Goal: Transaction & Acquisition: Purchase product/service

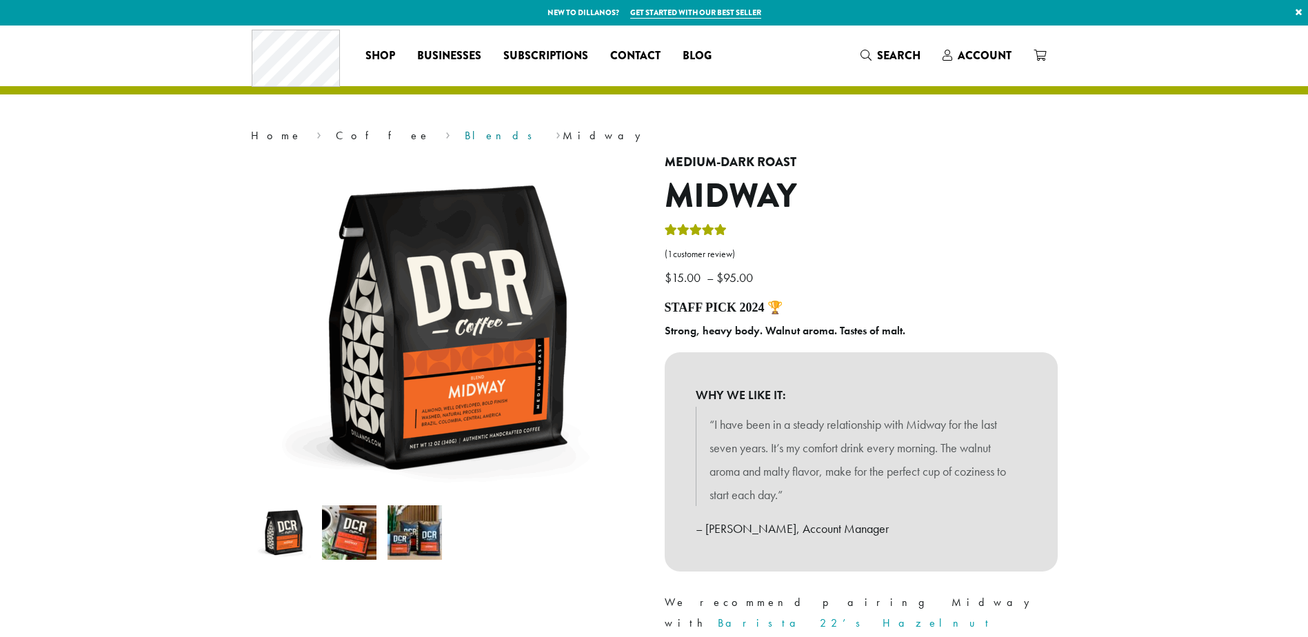
click at [465, 137] on link "Blends" at bounding box center [503, 135] width 77 height 14
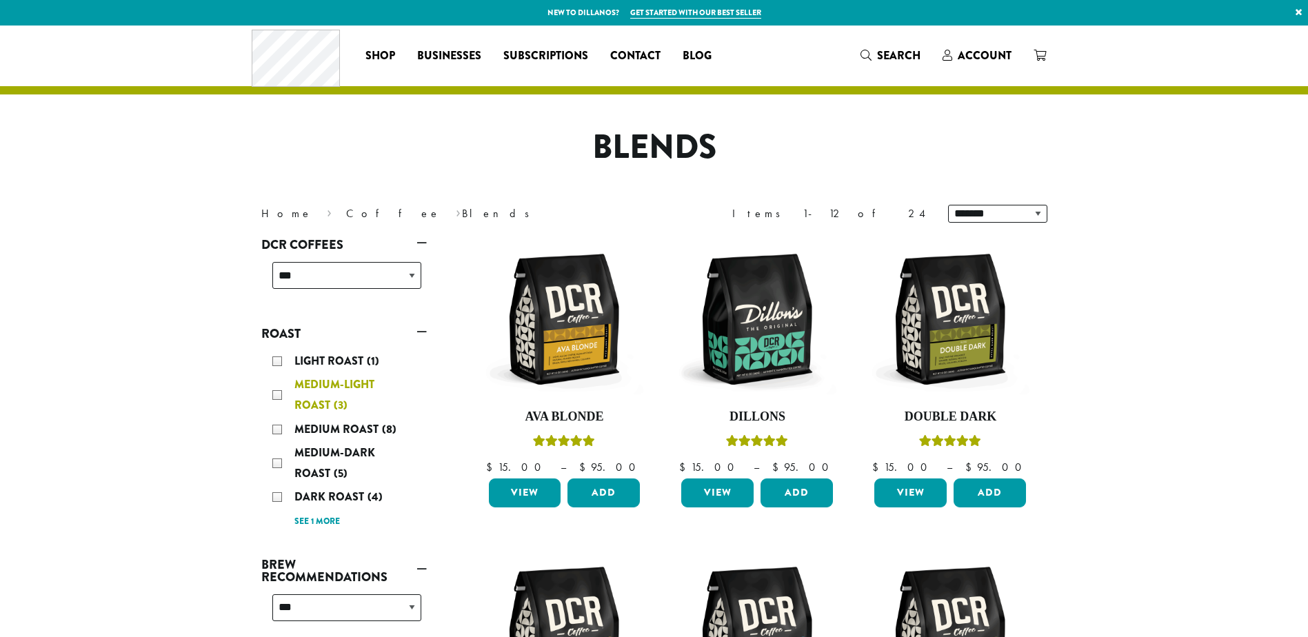
click at [277, 393] on div "Medium-Light Roast (3)" at bounding box center [346, 394] width 149 height 41
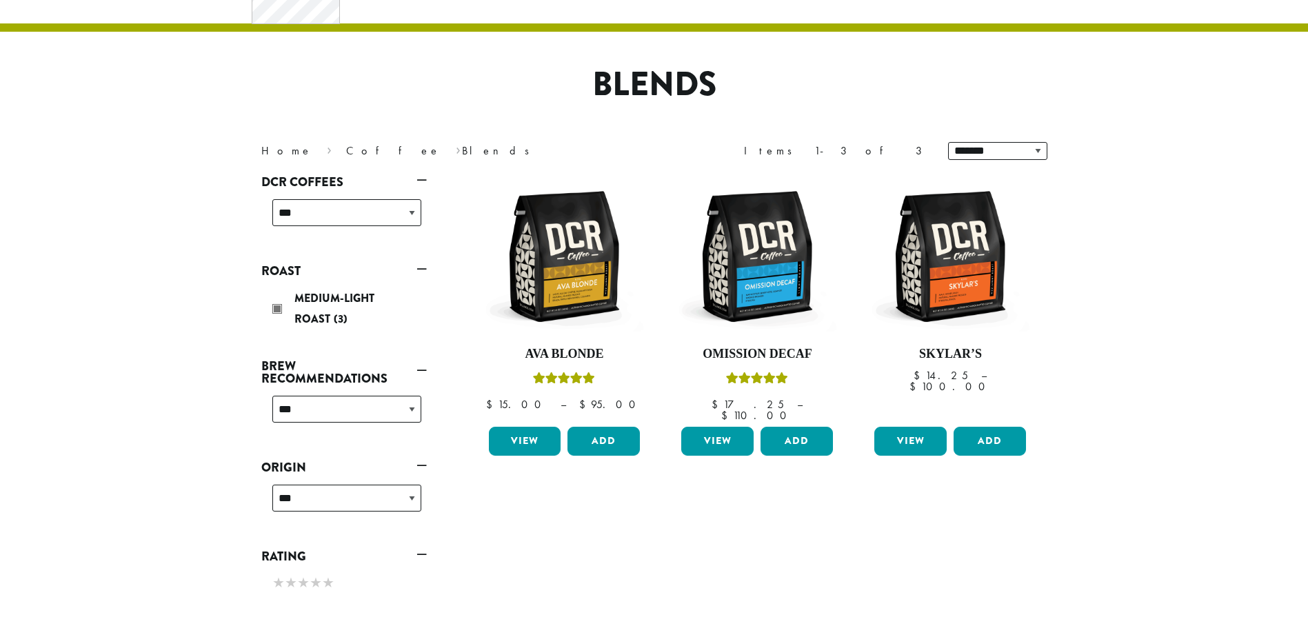
scroll to position [85, 0]
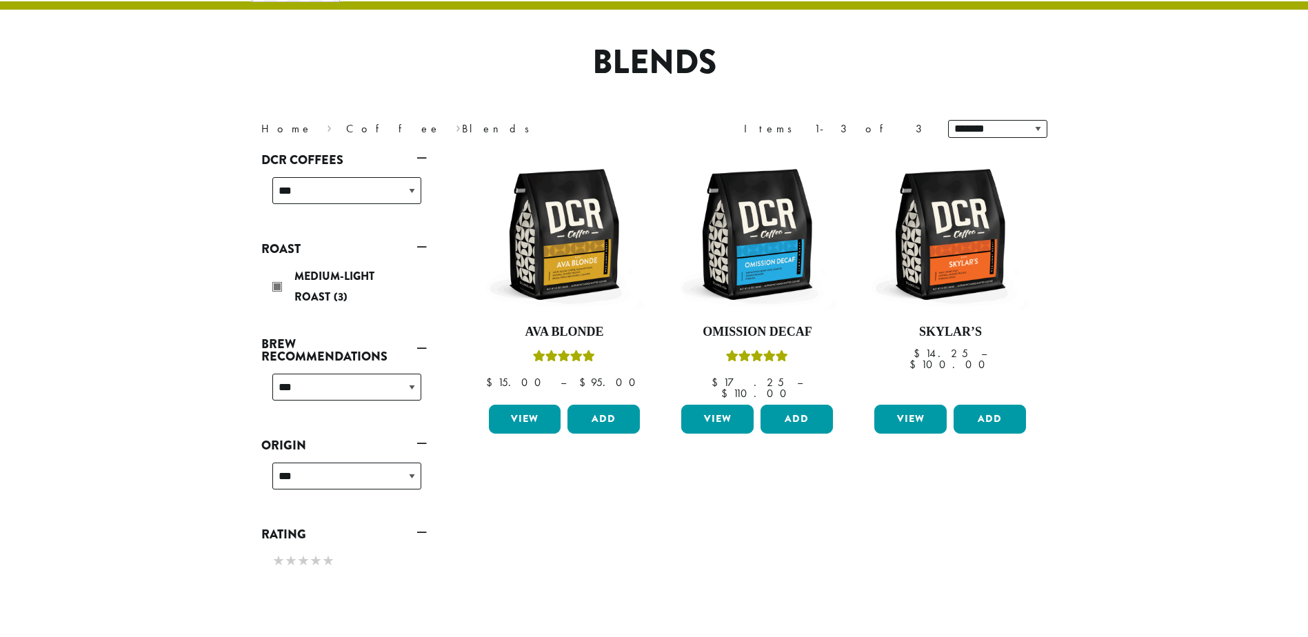
click at [426, 246] on link "Roast" at bounding box center [343, 248] width 165 height 23
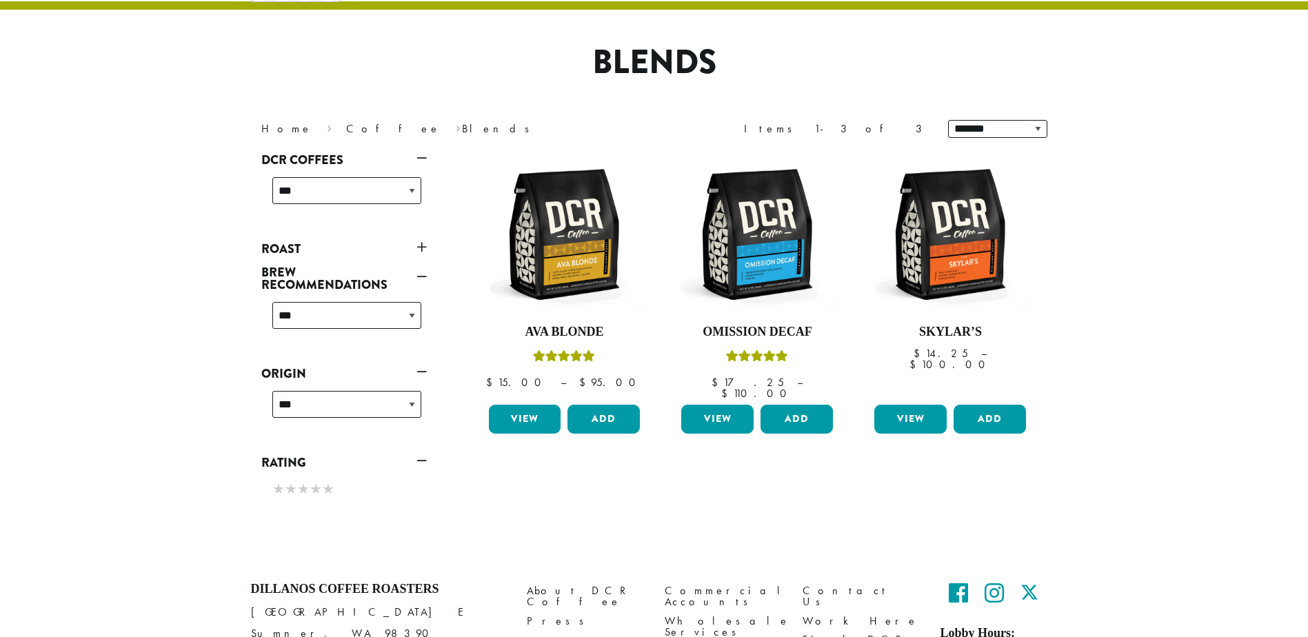
click at [425, 245] on link "Roast" at bounding box center [343, 248] width 165 height 23
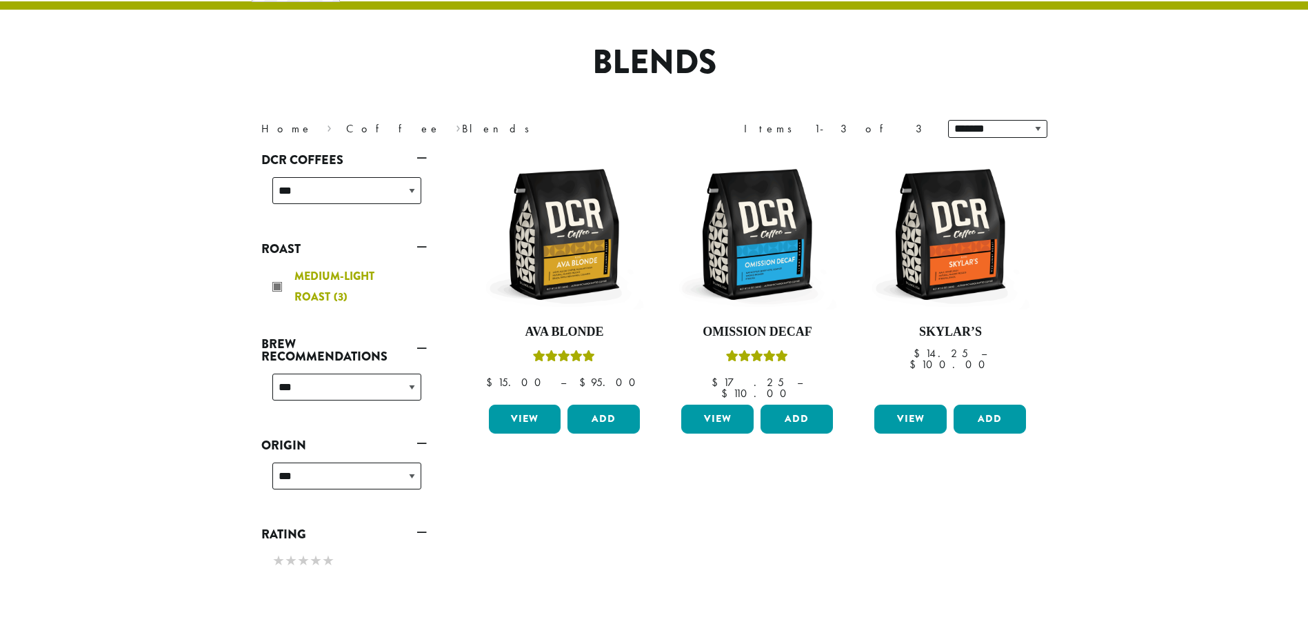
click at [277, 286] on div "Medium-Light Roast (3)" at bounding box center [346, 286] width 149 height 41
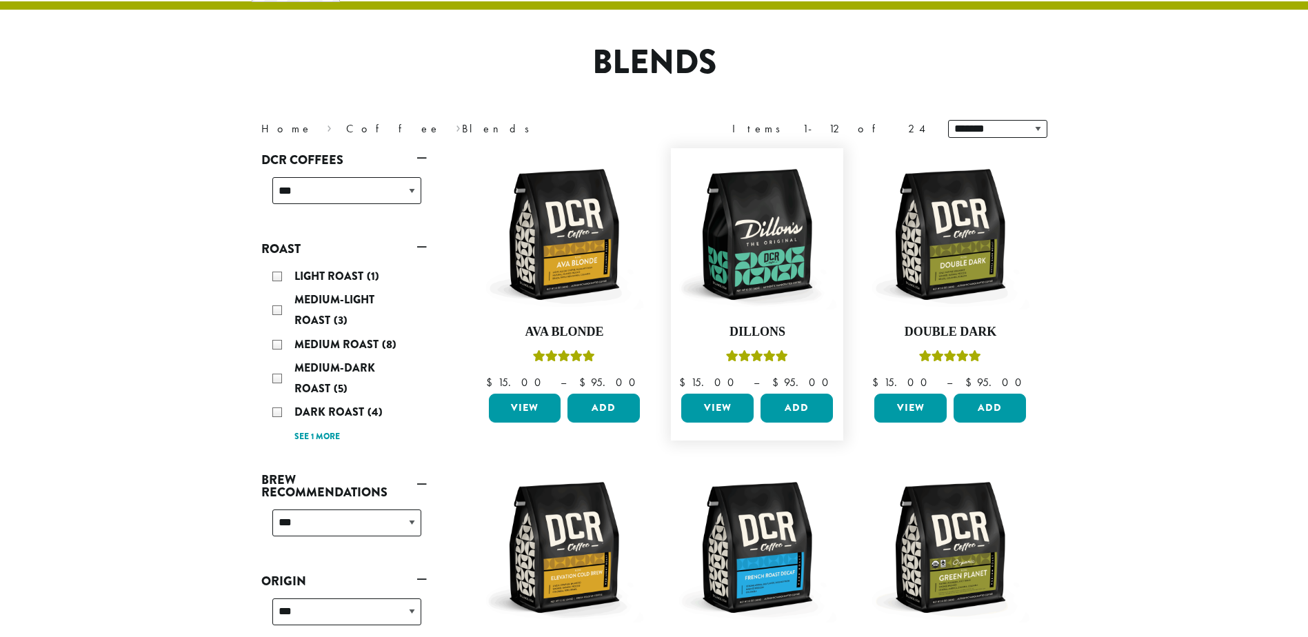
click at [722, 402] on link "View" at bounding box center [717, 408] width 72 height 29
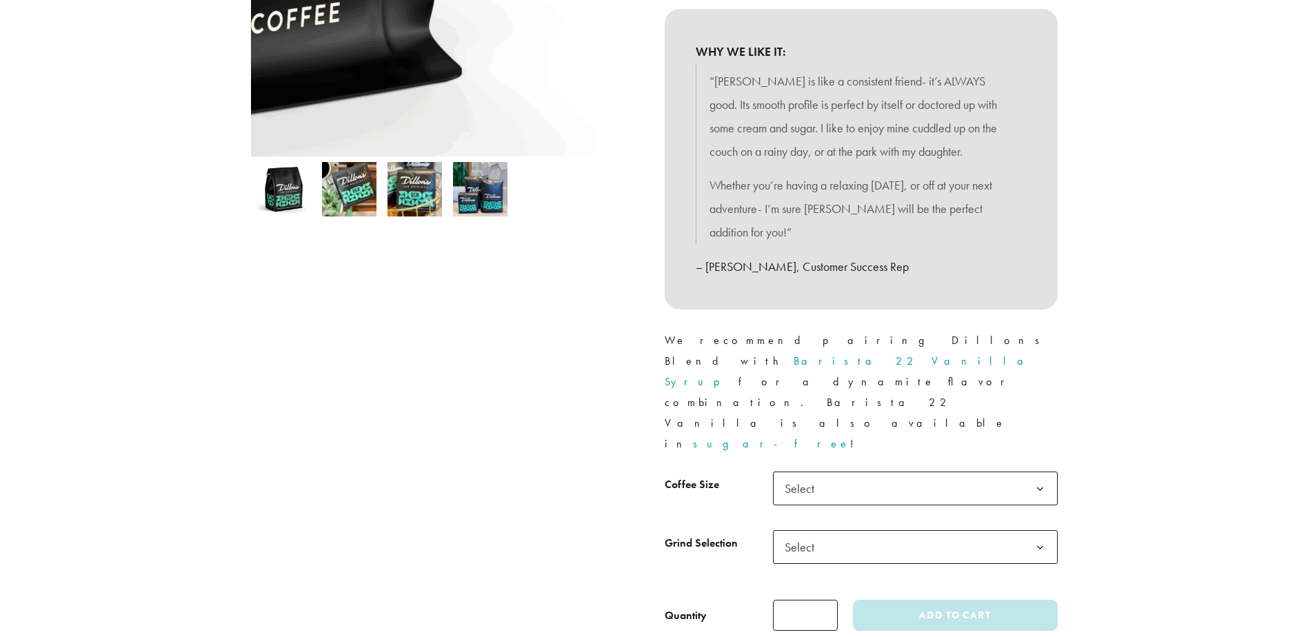
scroll to position [345, 0]
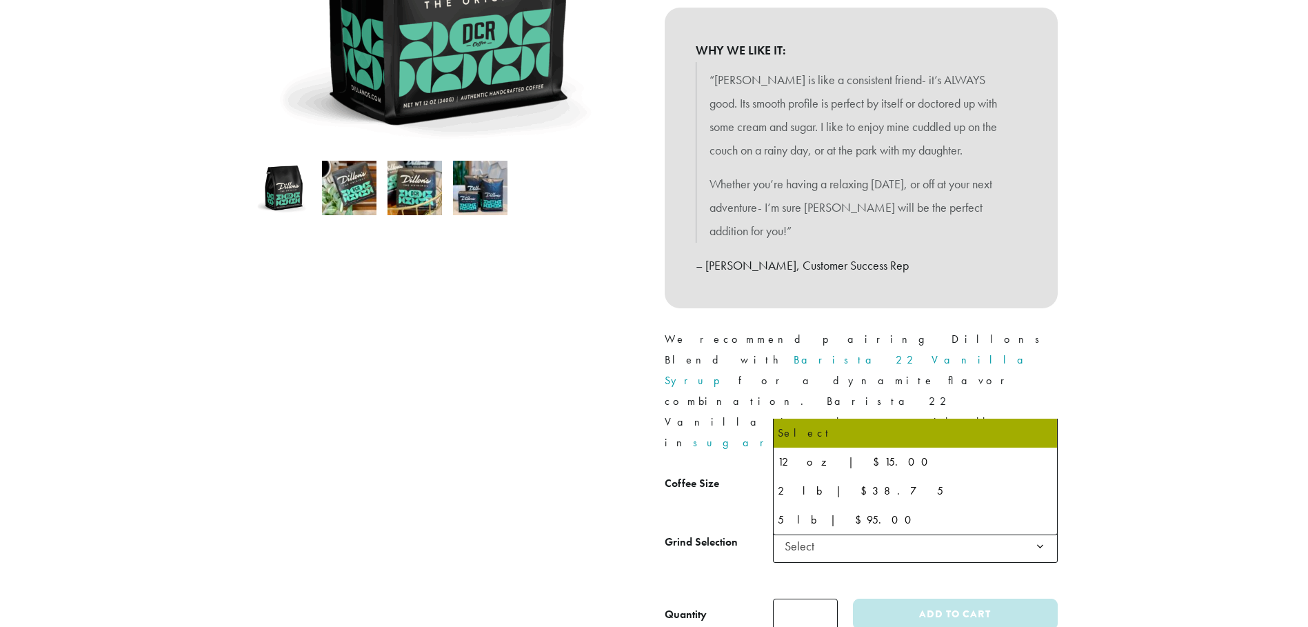
click at [811, 474] on span "Select" at bounding box center [803, 487] width 49 height 27
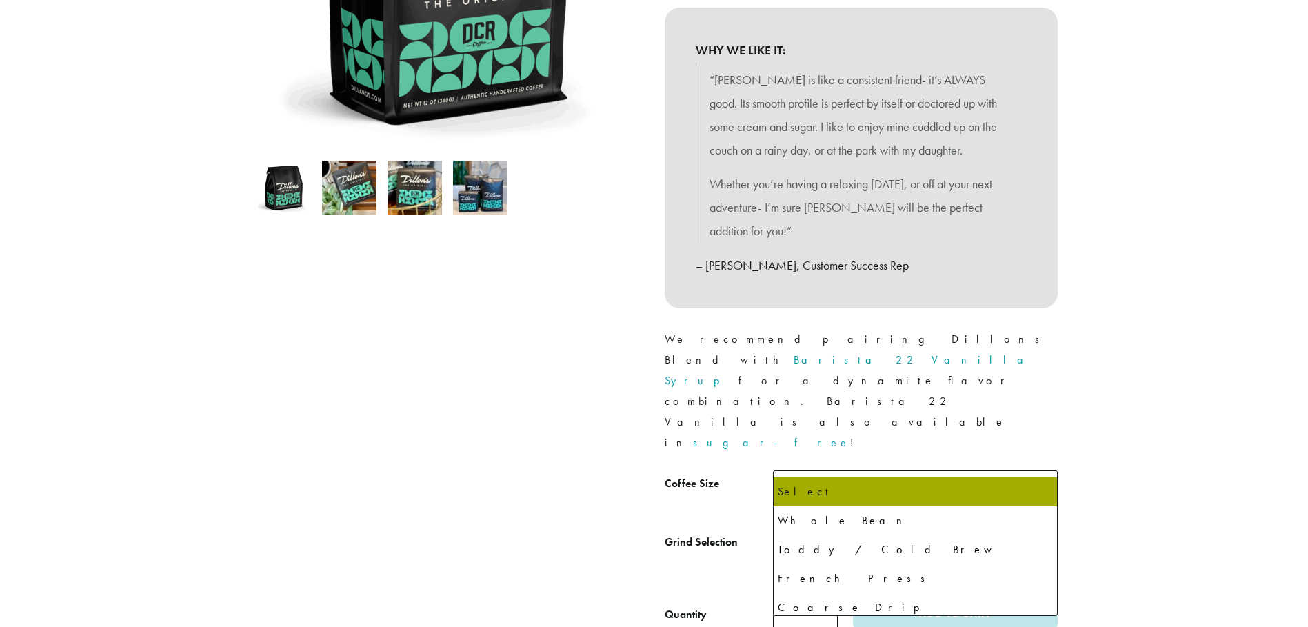
click at [813, 532] on span "Select" at bounding box center [803, 545] width 49 height 27
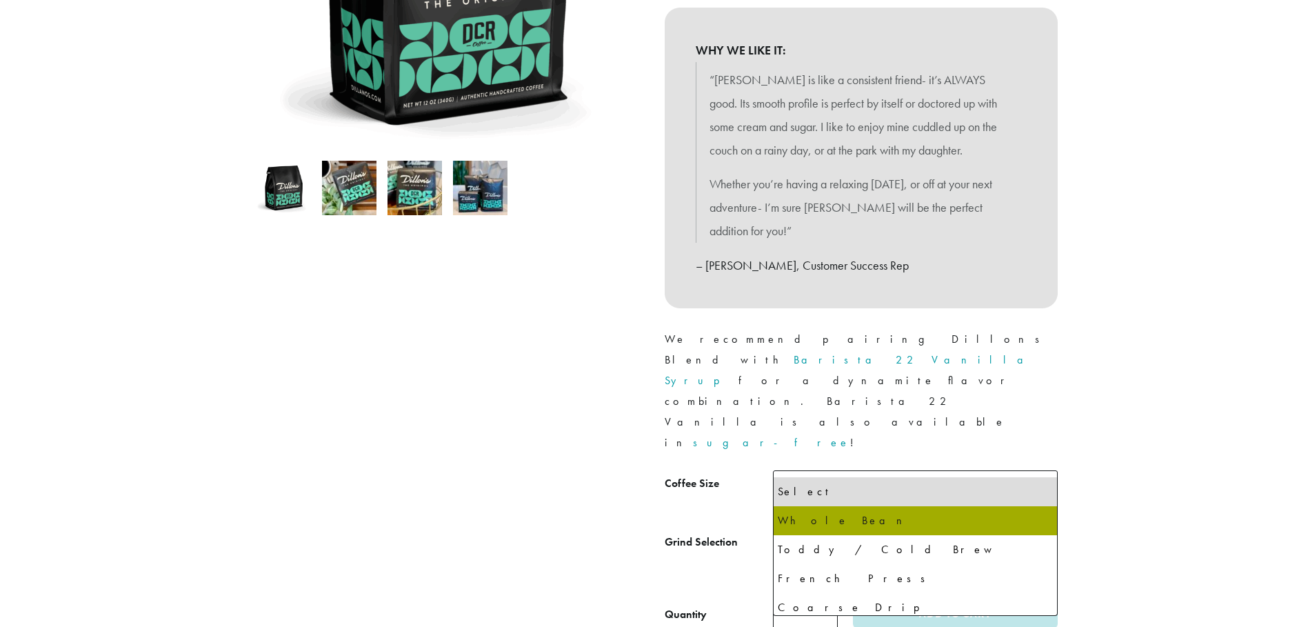
select select "*********"
select select "**********"
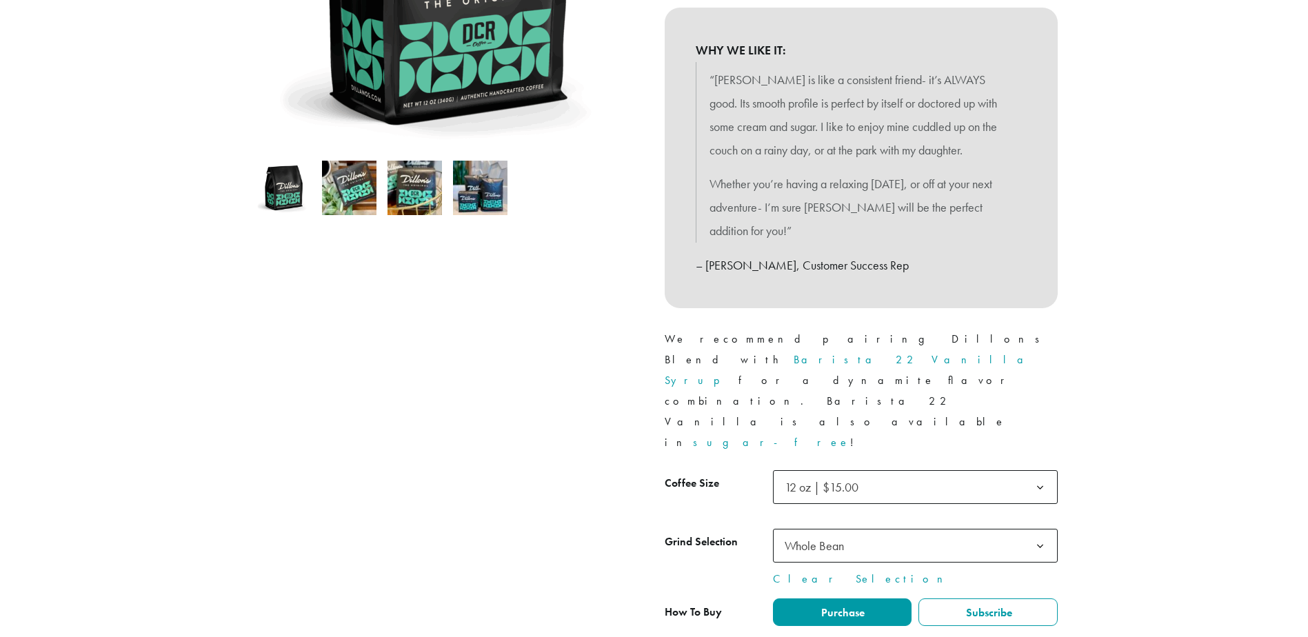
type input "*"
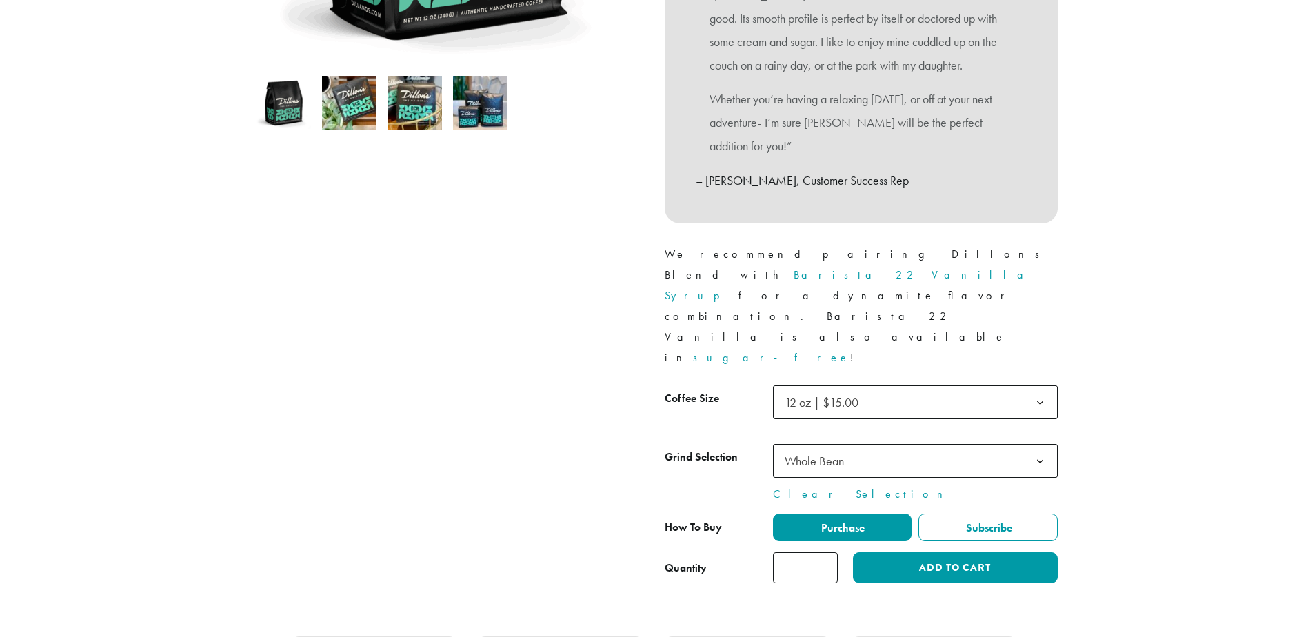
scroll to position [482, 0]
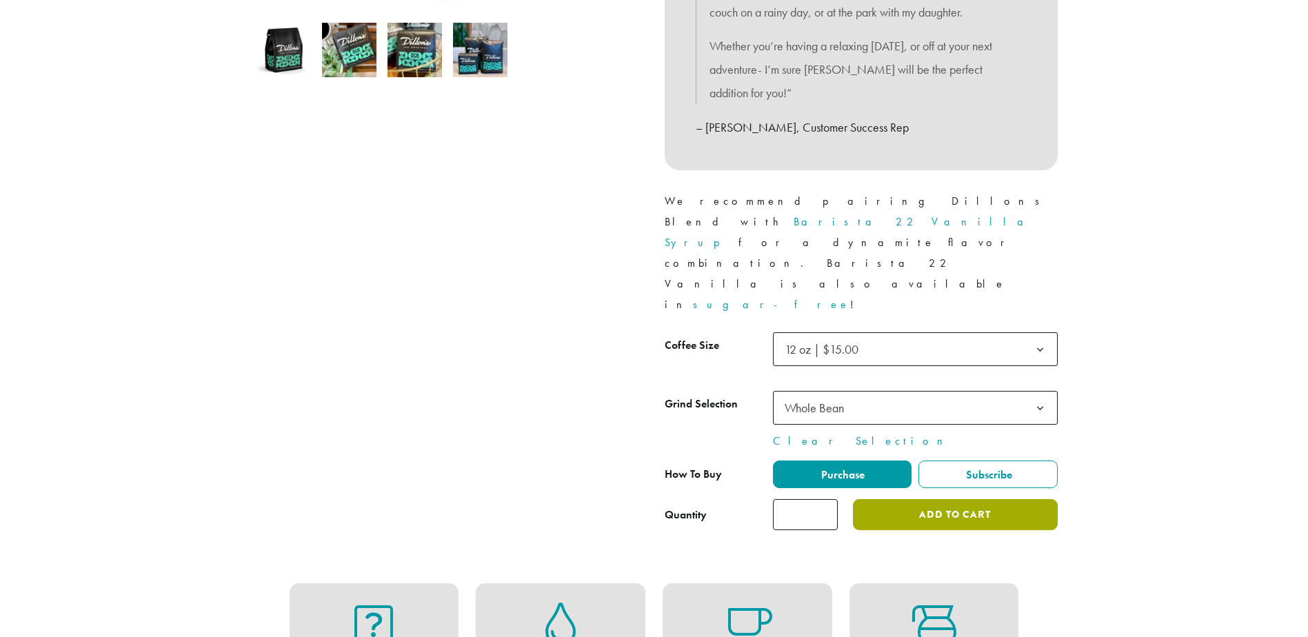
click at [948, 499] on button "Add to cart" at bounding box center [955, 514] width 204 height 31
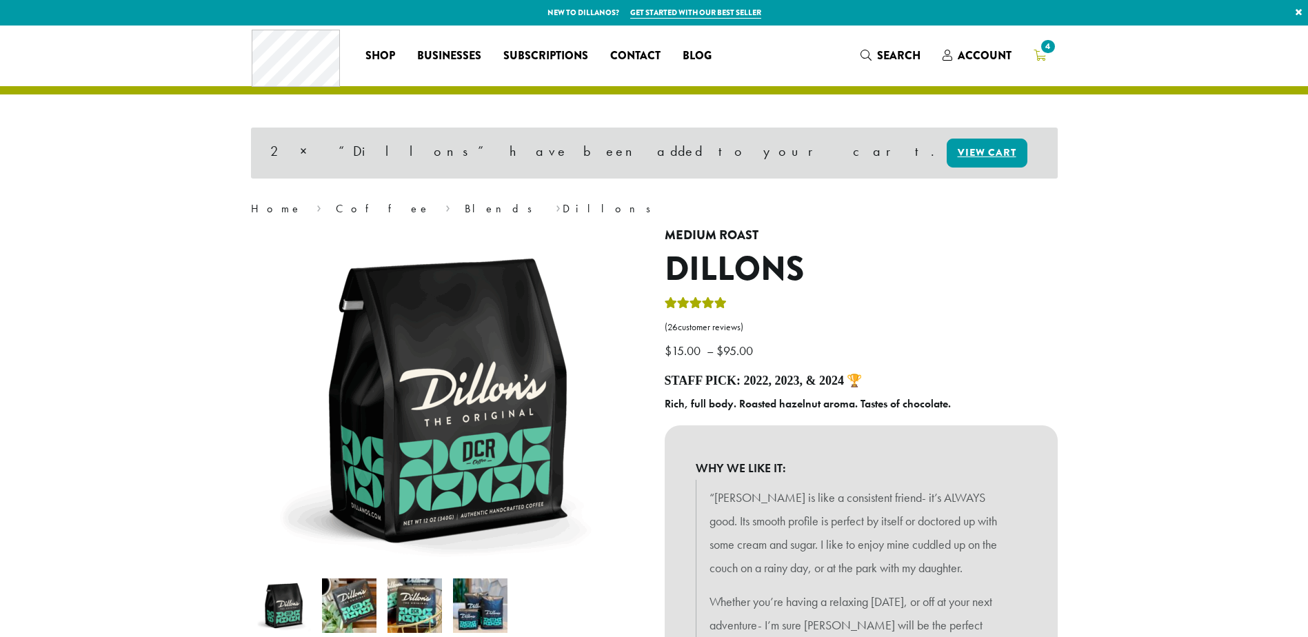
click at [1039, 49] on span "4" at bounding box center [1047, 46] width 19 height 19
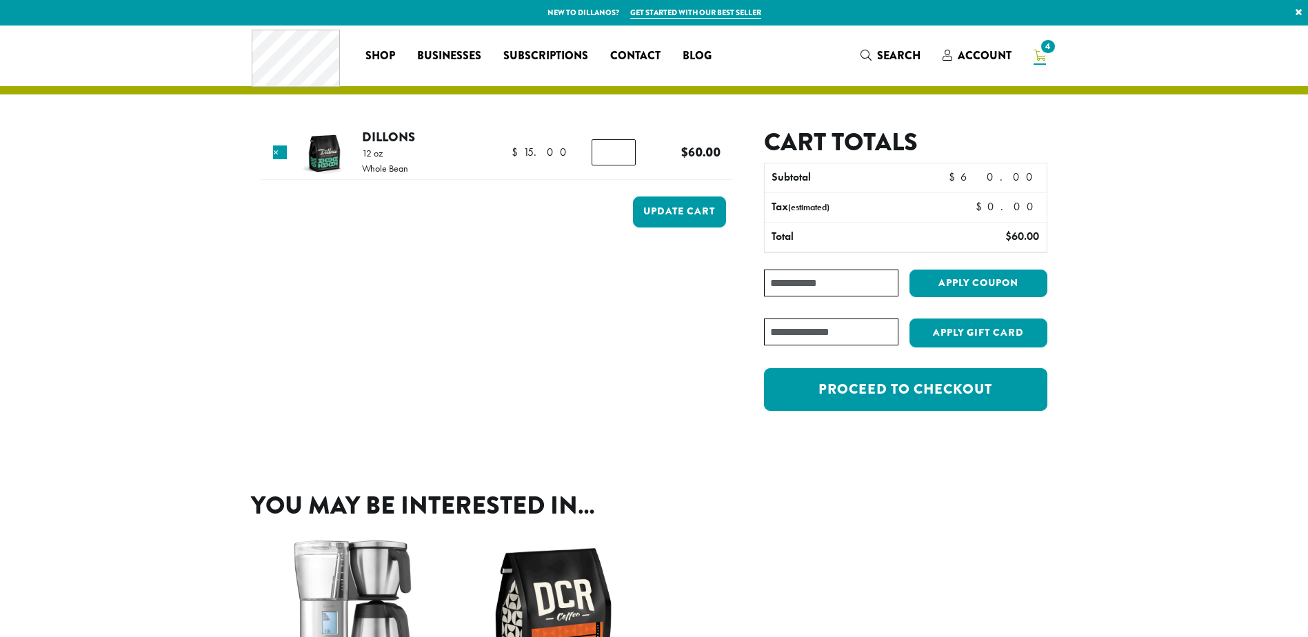
click at [623, 156] on input "*" at bounding box center [613, 152] width 44 height 26
type input "*"
click at [623, 156] on input "*" at bounding box center [613, 152] width 44 height 26
click at [679, 203] on button "Update cart" at bounding box center [679, 211] width 93 height 31
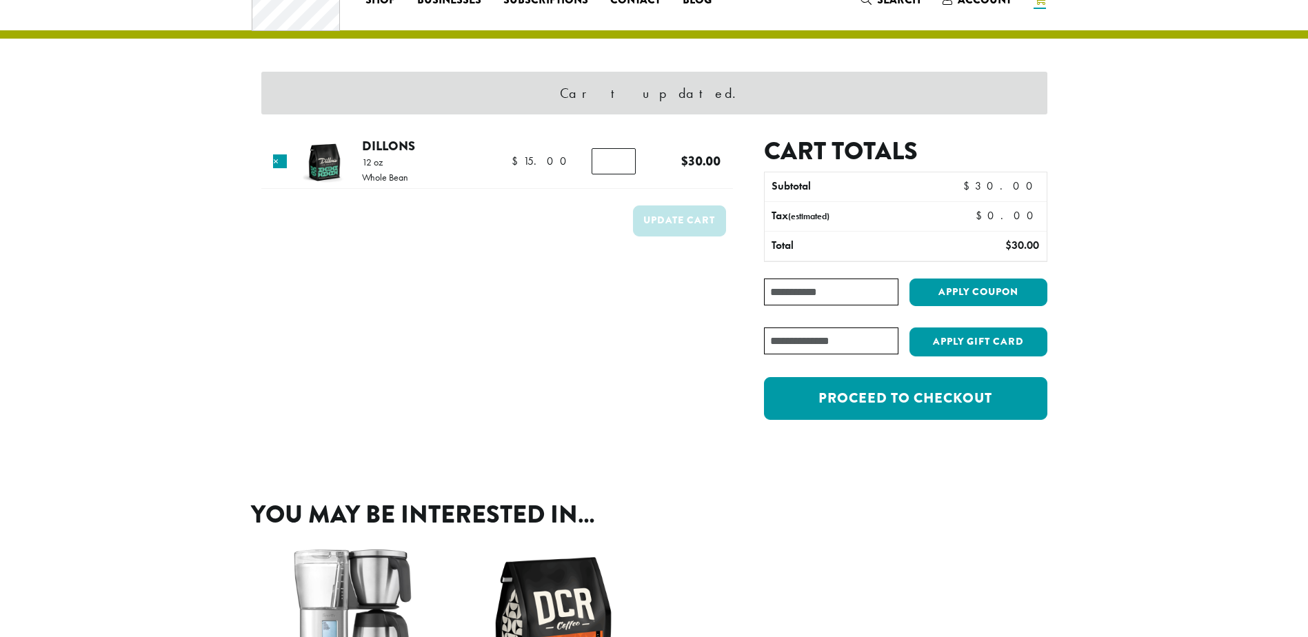
scroll to position [59, 0]
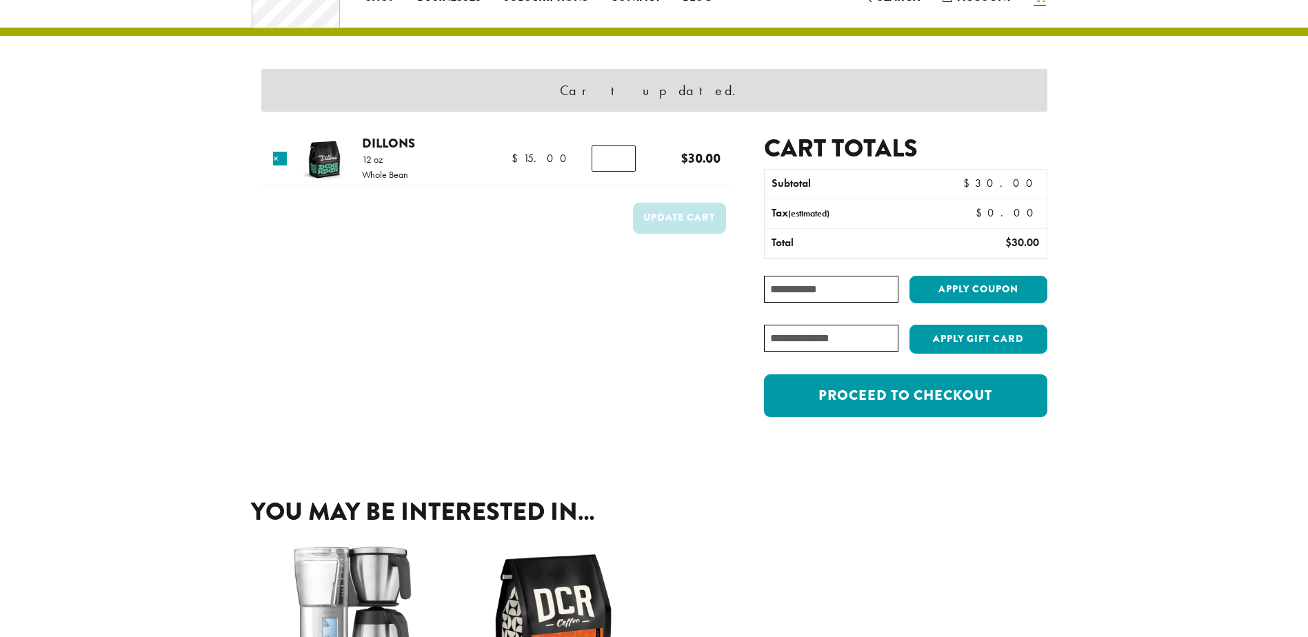
click at [796, 292] on input "Coupon:" at bounding box center [831, 289] width 134 height 27
drag, startPoint x: 795, startPoint y: 290, endPoint x: 667, endPoint y: 310, distance: 129.1
click at [667, 309] on div "Cart updated. Product Price Quantity Subtotal × Dillons 12 oz Whole Bean $ 15.0…" at bounding box center [654, 250] width 786 height 363
type input "********"
click at [980, 286] on button "Apply coupon" at bounding box center [978, 290] width 138 height 28
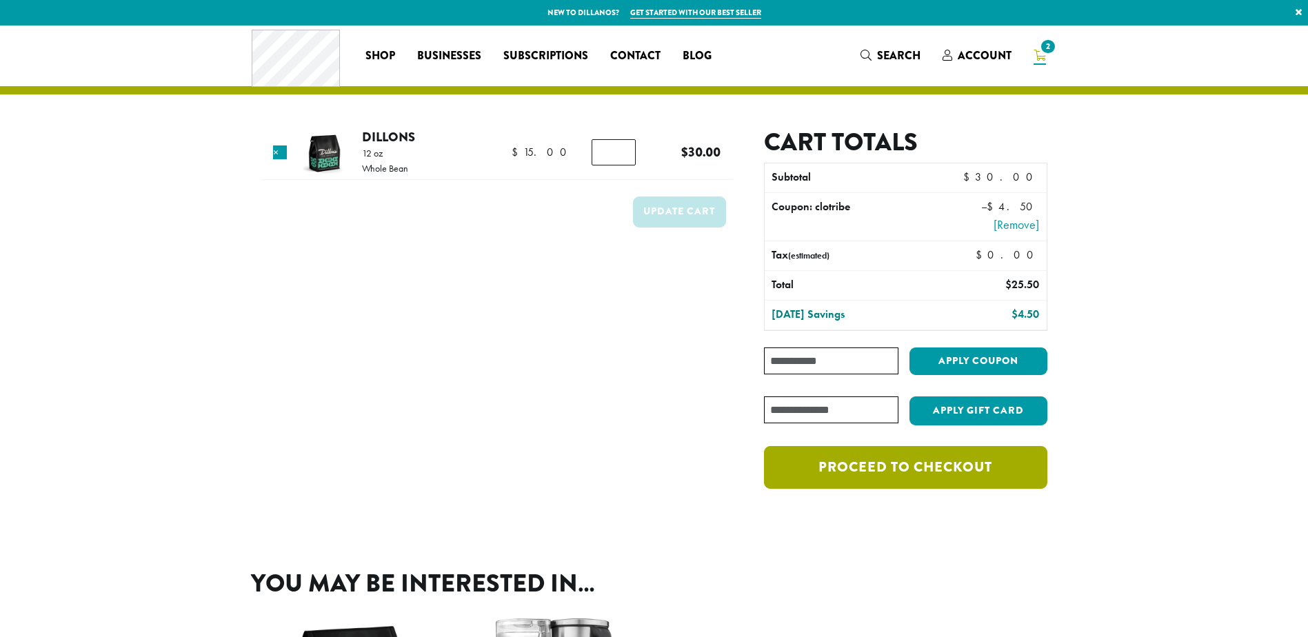
click at [907, 470] on link "Proceed to checkout" at bounding box center [905, 467] width 283 height 43
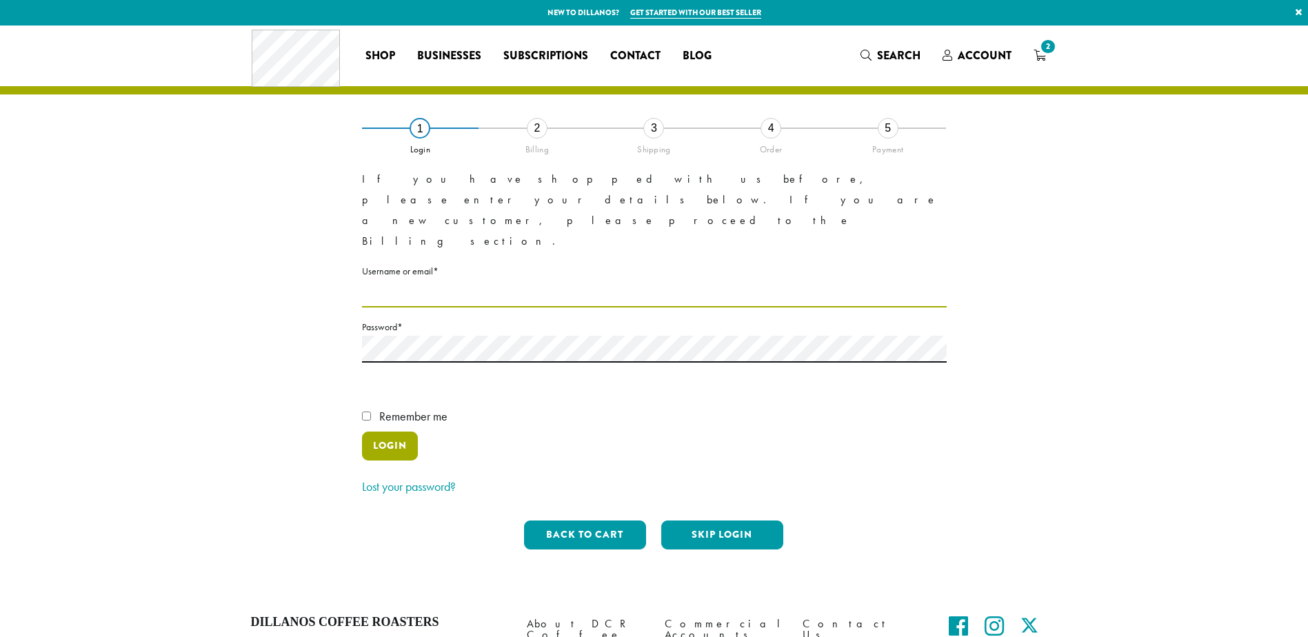
type input "*********"
click at [379, 431] on button "Login" at bounding box center [390, 445] width 56 height 29
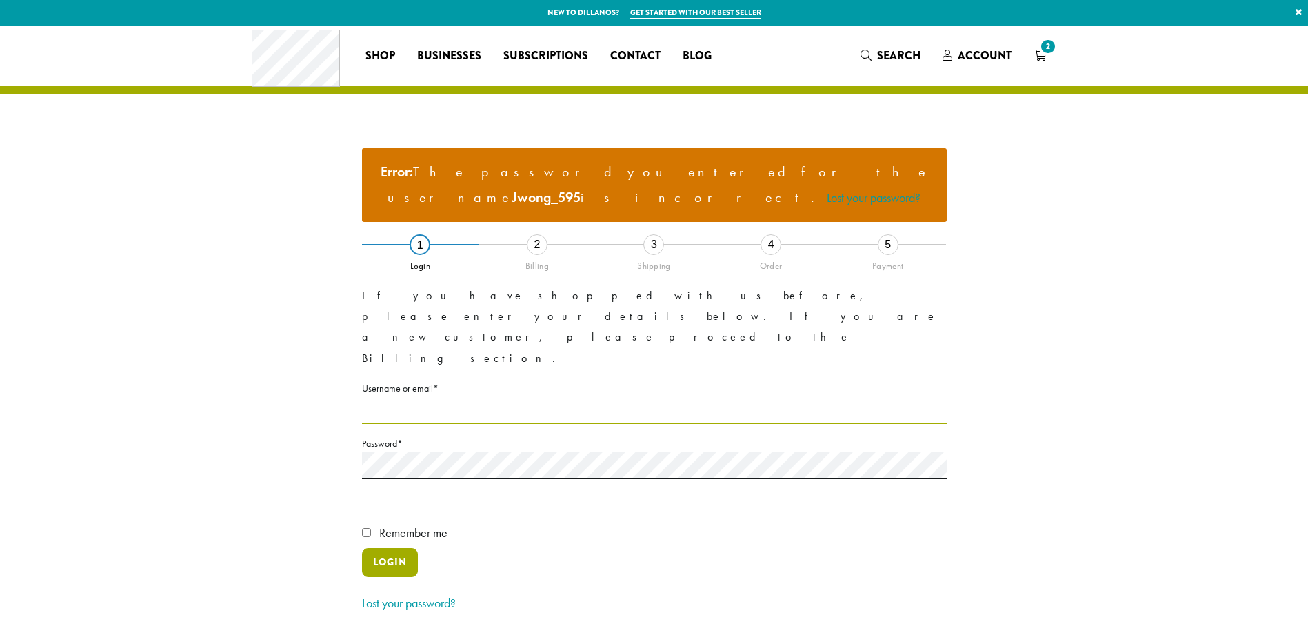
type input "*********"
click at [389, 548] on button "Login" at bounding box center [390, 562] width 56 height 29
type input "**********"
click at [384, 548] on button "Login" at bounding box center [390, 562] width 56 height 29
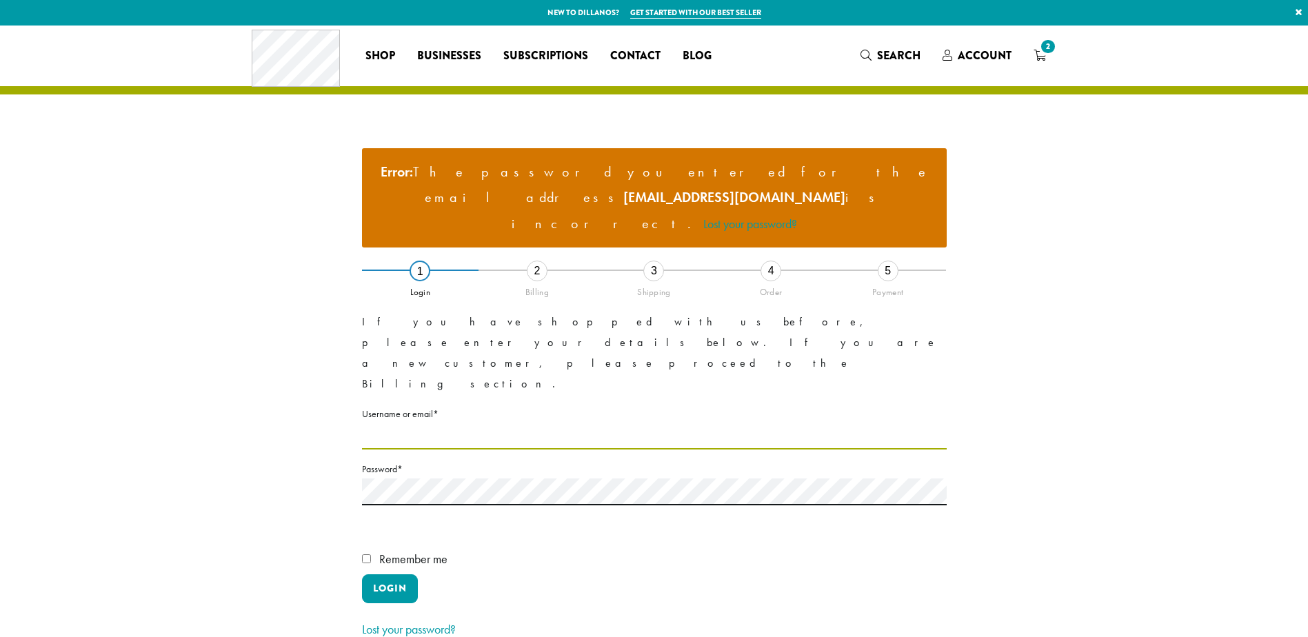
type input "*********"
click at [450, 423] on input "*********" at bounding box center [654, 436] width 584 height 27
click at [391, 423] on input "Username or email * Required" at bounding box center [654, 436] width 584 height 27
type input "**********"
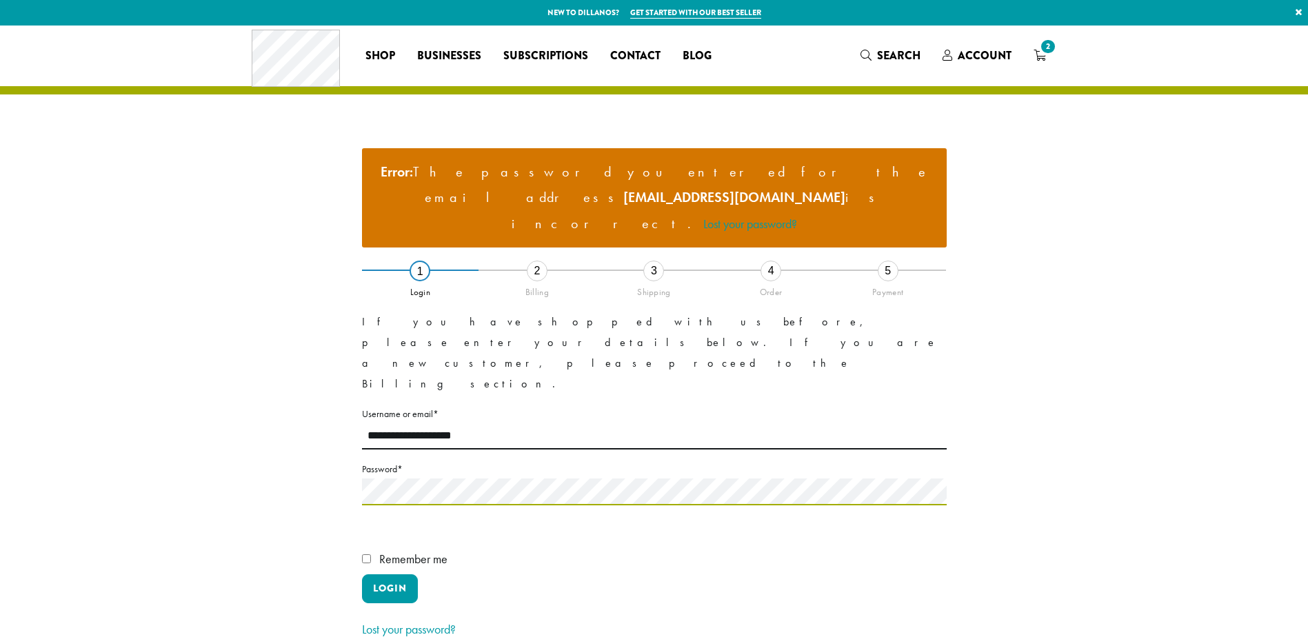
click at [261, 440] on div "**********" at bounding box center [654, 416] width 786 height 576
click at [708, 548] on label "Remember me" at bounding box center [654, 561] width 584 height 26
click at [391, 574] on button "Login" at bounding box center [390, 588] width 56 height 29
click at [797, 216] on link "Lost your password?" at bounding box center [750, 224] width 94 height 16
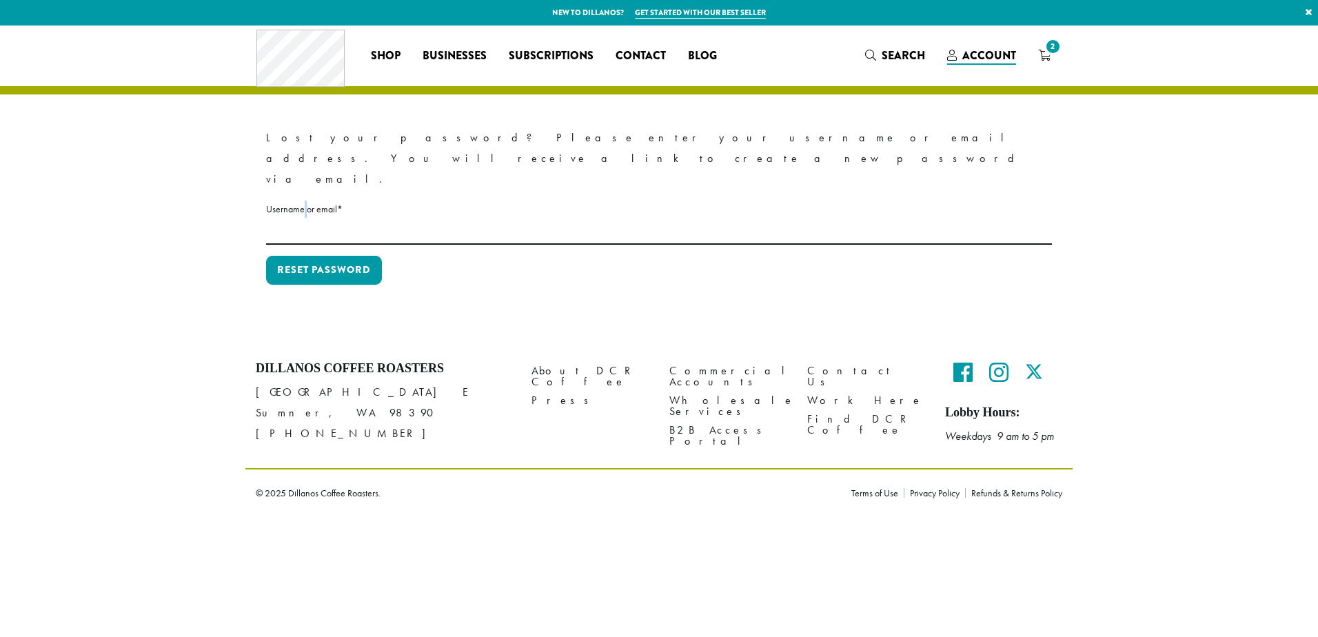
click at [305, 201] on label "Username or email * Required" at bounding box center [659, 209] width 786 height 17
click at [299, 218] on input "Username or email * Required" at bounding box center [659, 231] width 786 height 27
type input "**********"
click at [315, 256] on button "Reset password" at bounding box center [324, 270] width 116 height 29
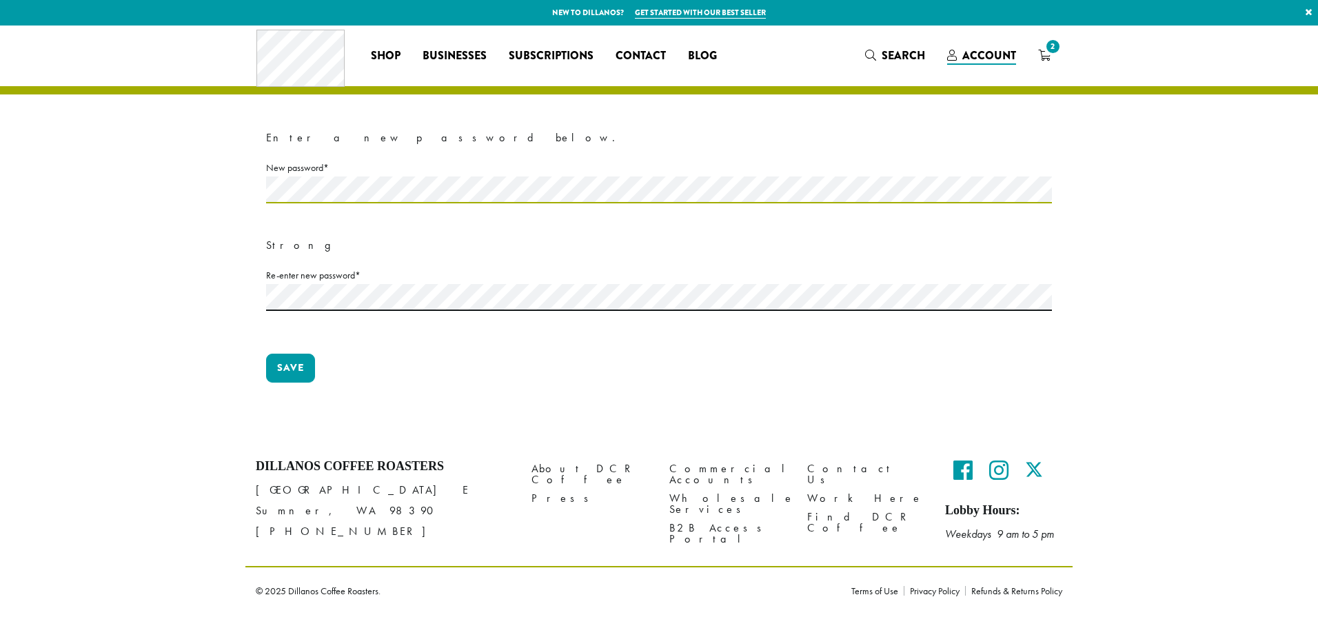
click at [172, 196] on section "Enter a new password below. New password * Required Strong Re-enter new passwor…" at bounding box center [659, 232] width 1318 height 413
click at [207, 234] on section "Enter a new password below. New password * Required Strong Re-enter new passwor…" at bounding box center [659, 232] width 1318 height 413
click at [101, 251] on section "Enter a new password below. New password * Required Strong Re-enter new passwor…" at bounding box center [659, 232] width 1318 height 413
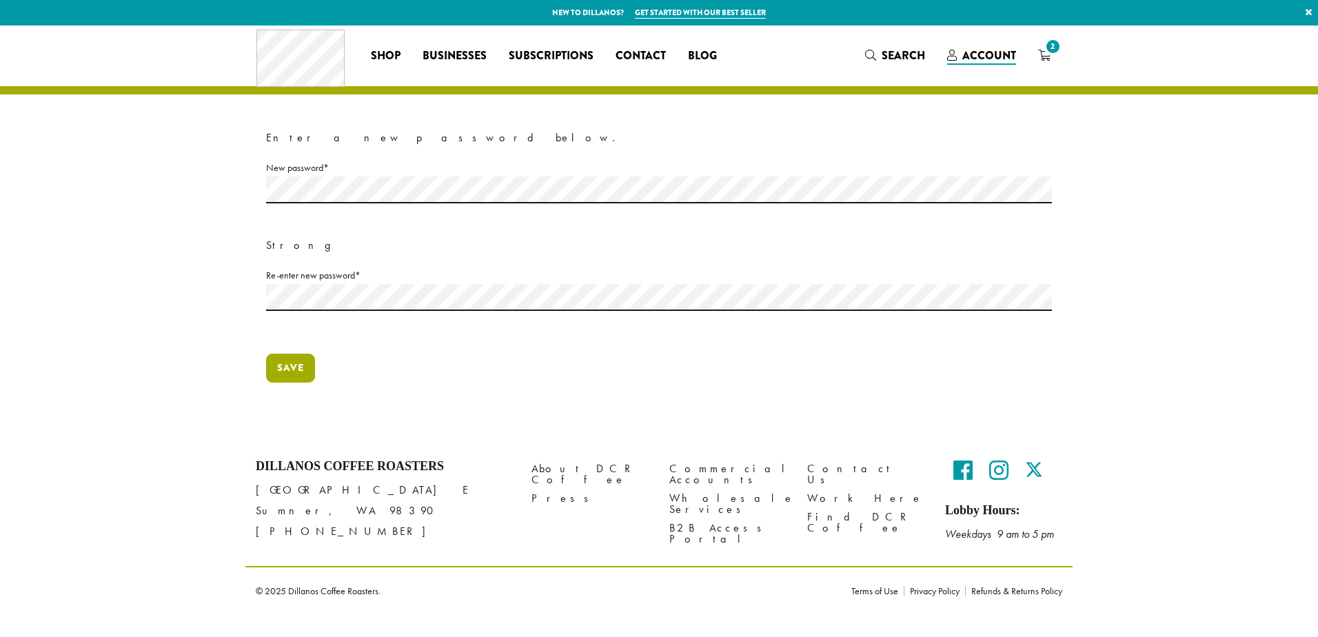
click at [283, 372] on button "Save" at bounding box center [290, 368] width 49 height 29
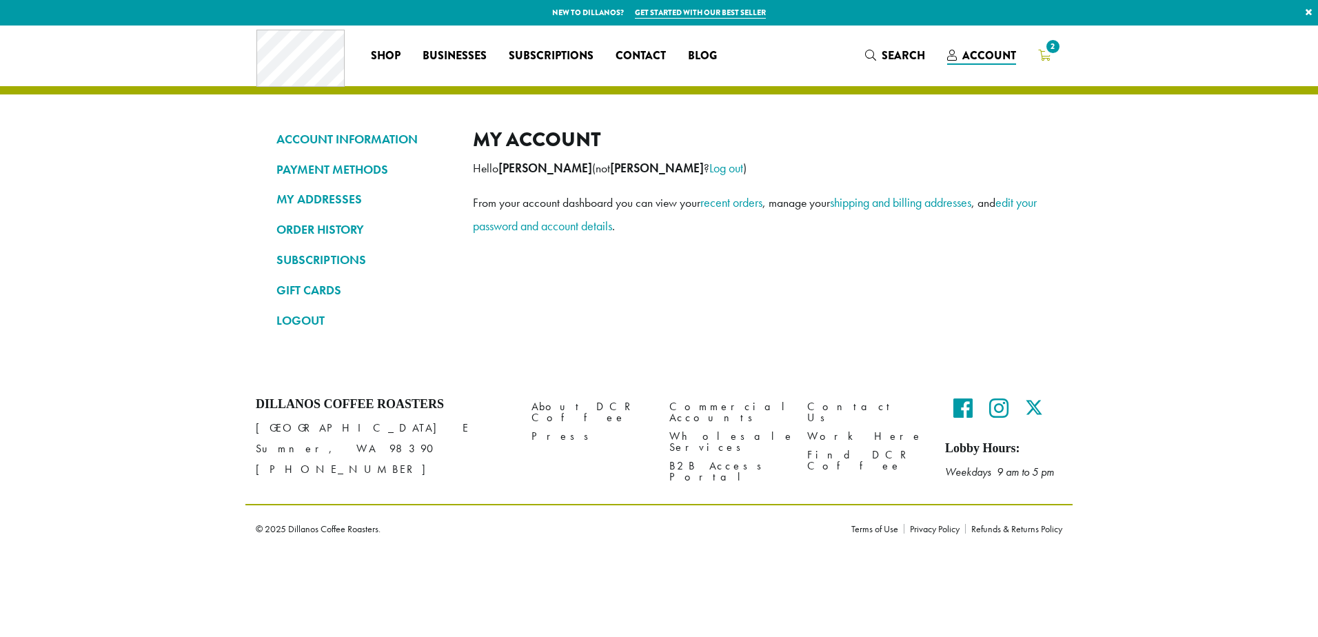
click at [1043, 50] on icon "2" at bounding box center [1044, 55] width 12 height 11
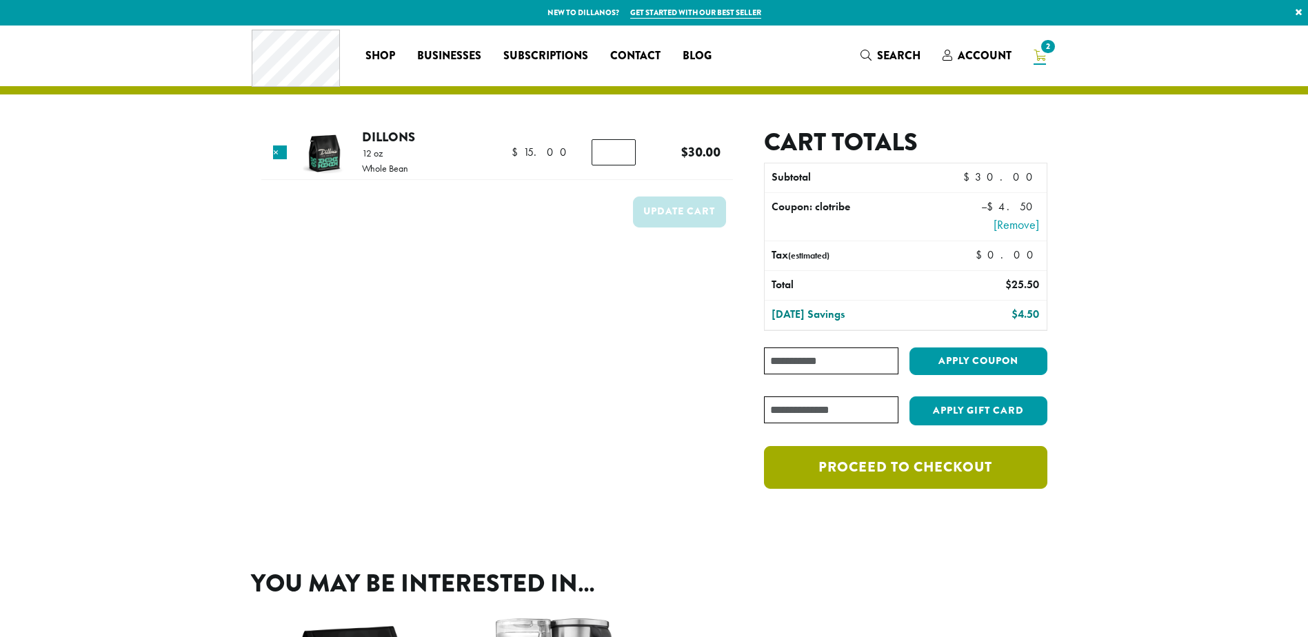
click at [896, 467] on link "Proceed to checkout" at bounding box center [905, 467] width 283 height 43
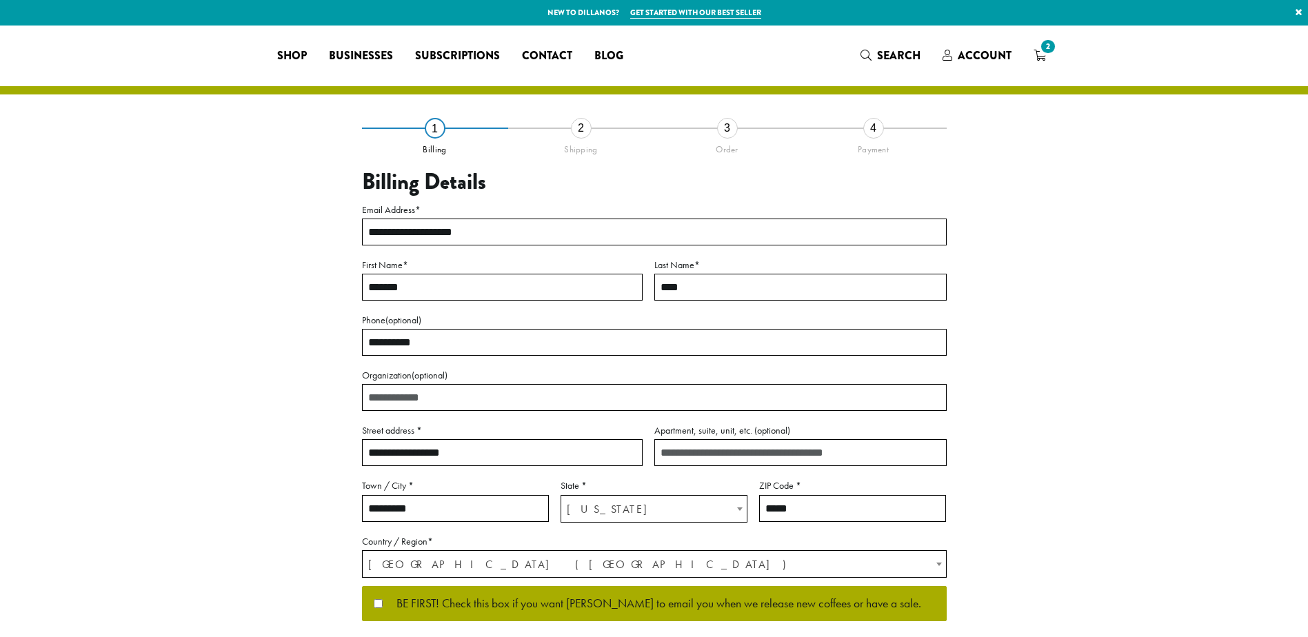
select select "**"
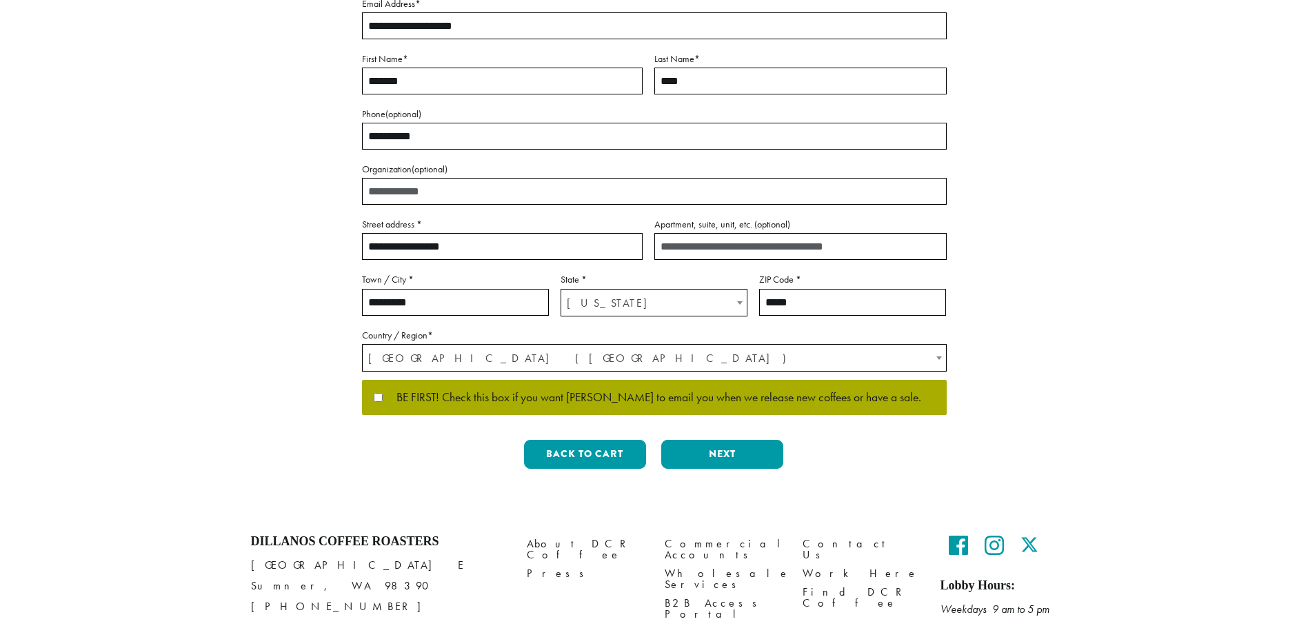
scroll to position [207, 0]
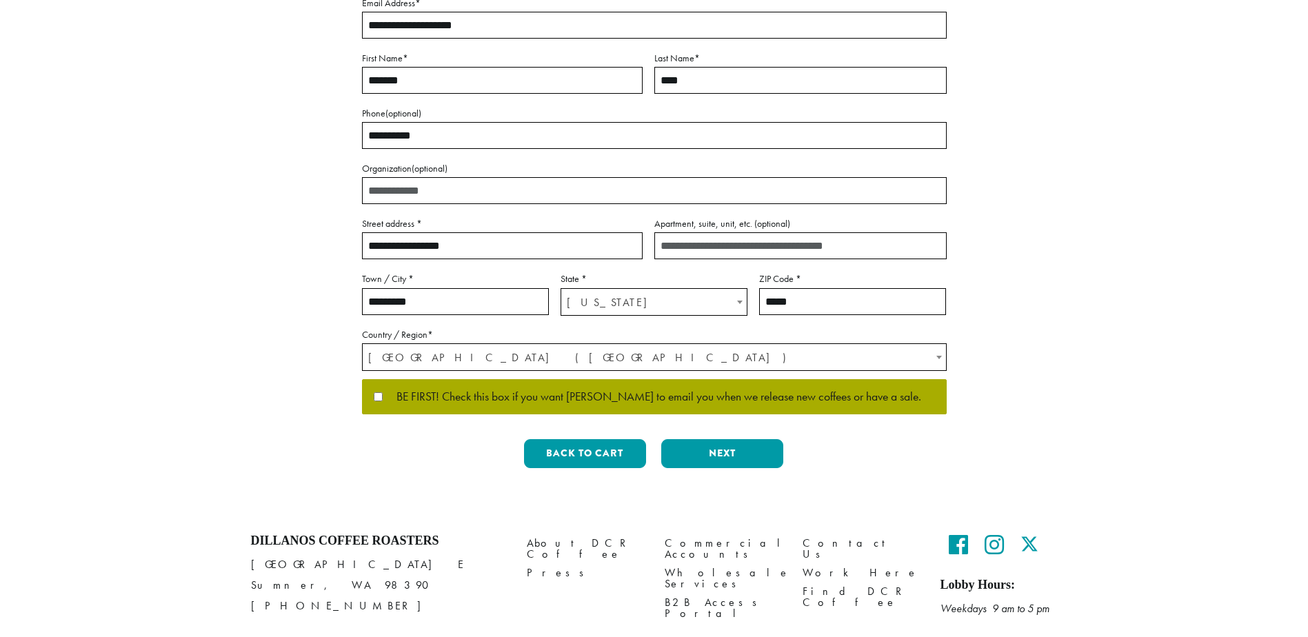
click at [383, 394] on span "BE FIRST! Check this box if you want Dillanos to email you when we release new …" at bounding box center [652, 397] width 538 height 12
click at [712, 456] on button "Next" at bounding box center [722, 453] width 122 height 29
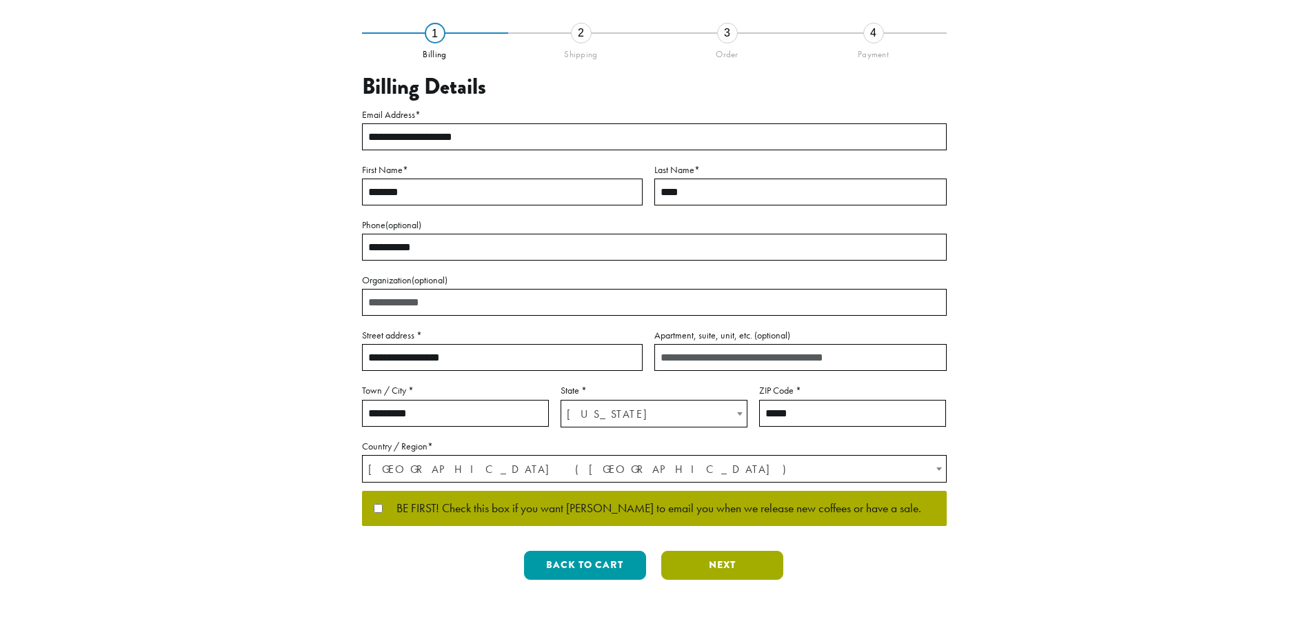
scroll to position [0, 0]
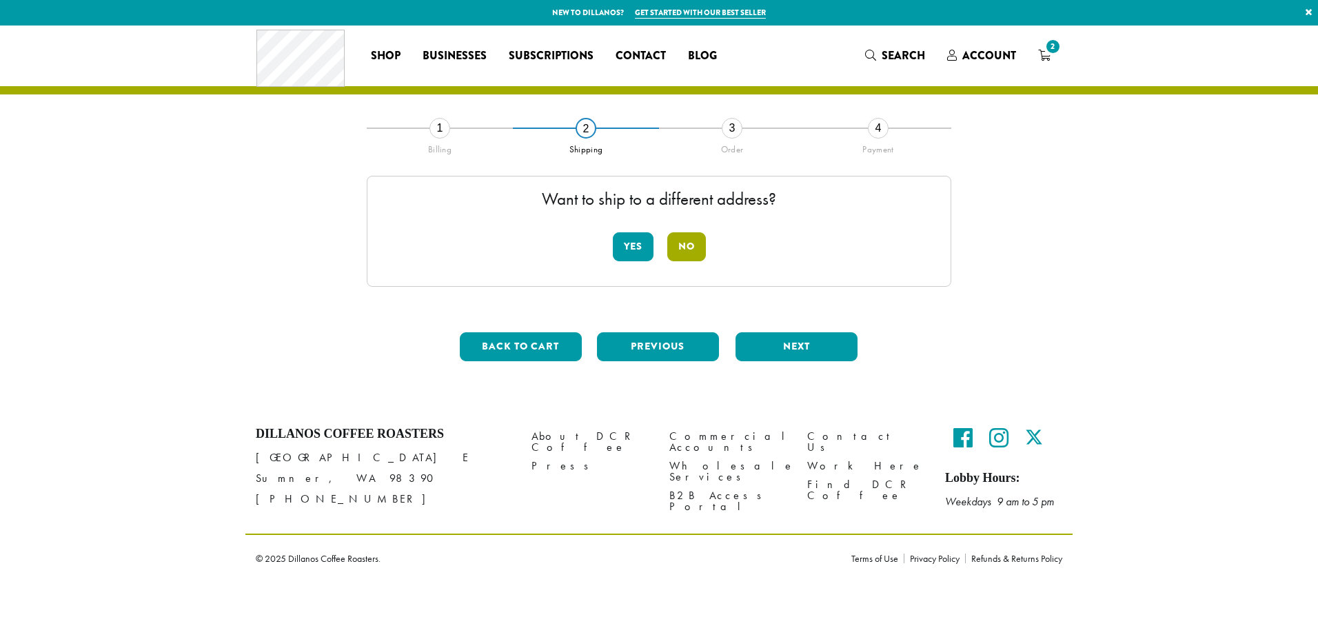
click at [692, 241] on button "No" at bounding box center [686, 246] width 39 height 29
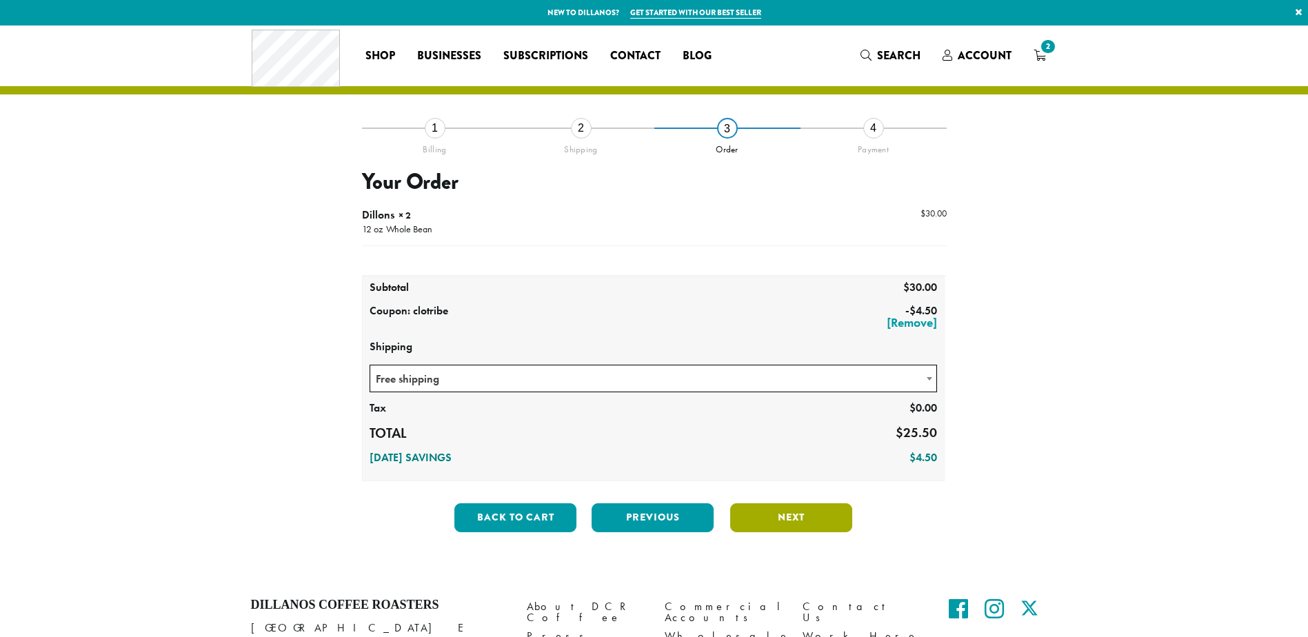
click at [795, 518] on button "Next" at bounding box center [791, 517] width 122 height 29
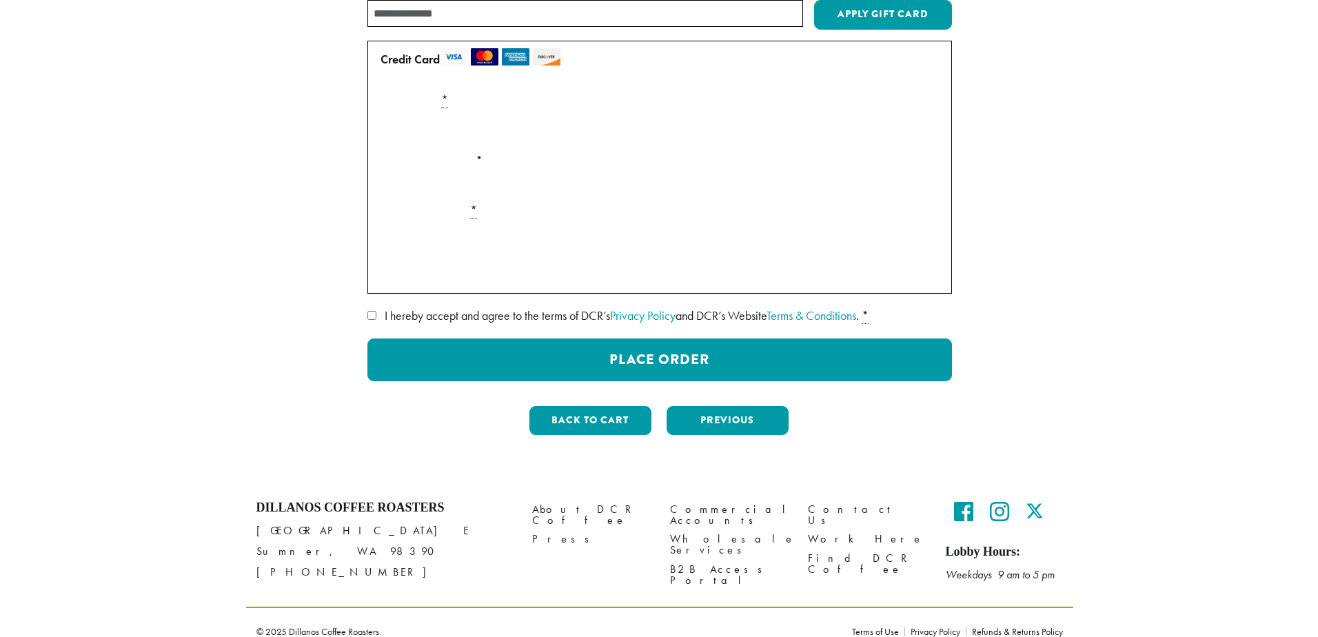
scroll to position [207, 0]
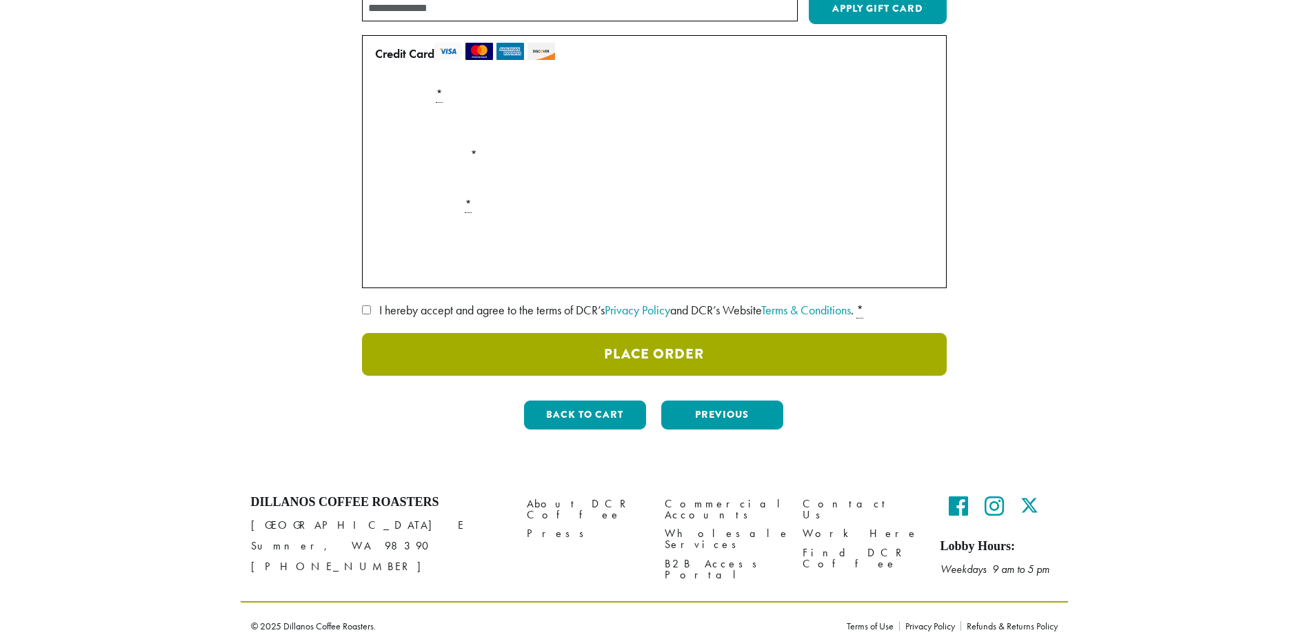
click at [659, 348] on button "Place Order" at bounding box center [654, 354] width 584 height 43
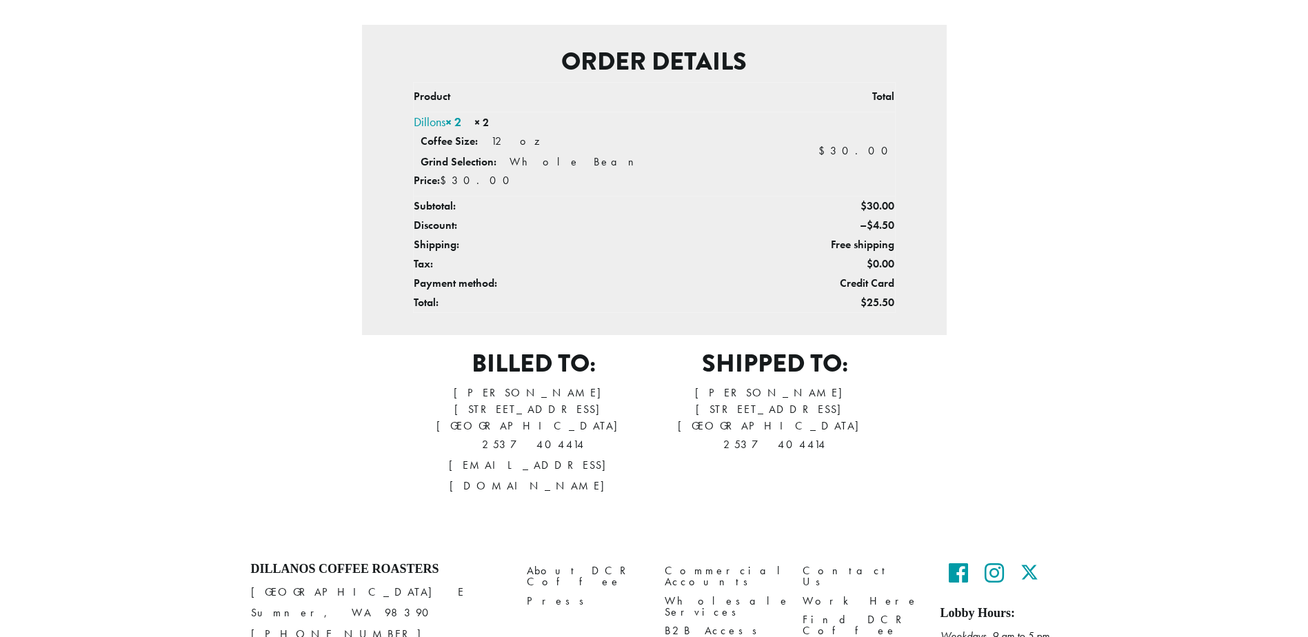
scroll to position [385, 0]
